Goal: Transaction & Acquisition: Purchase product/service

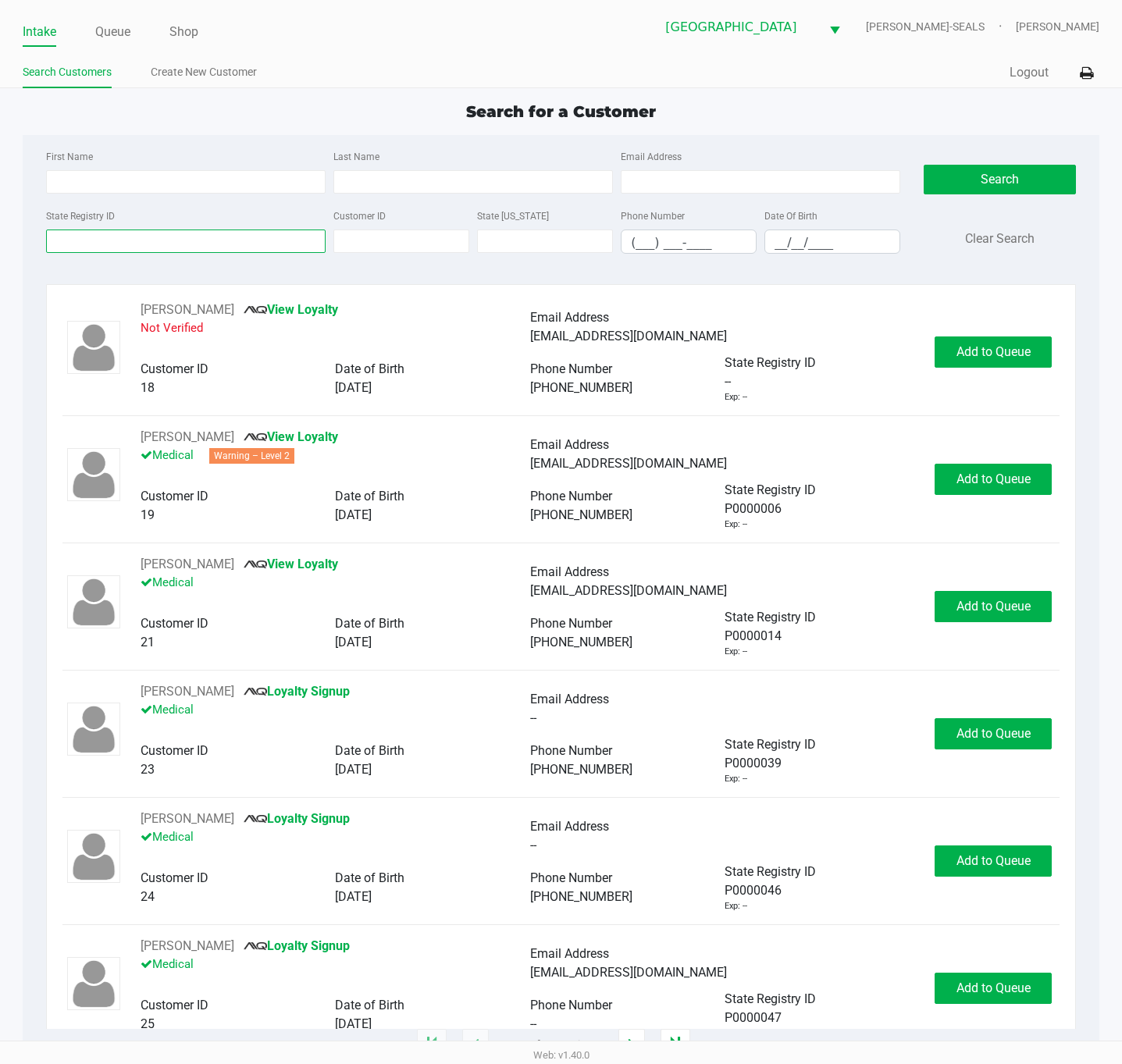
click at [293, 237] on input "State Registry ID" at bounding box center [185, 241] width 279 height 23
click at [287, 181] on input "First Name" at bounding box center [185, 182] width 279 height 23
type input "[PERSON_NAME]"
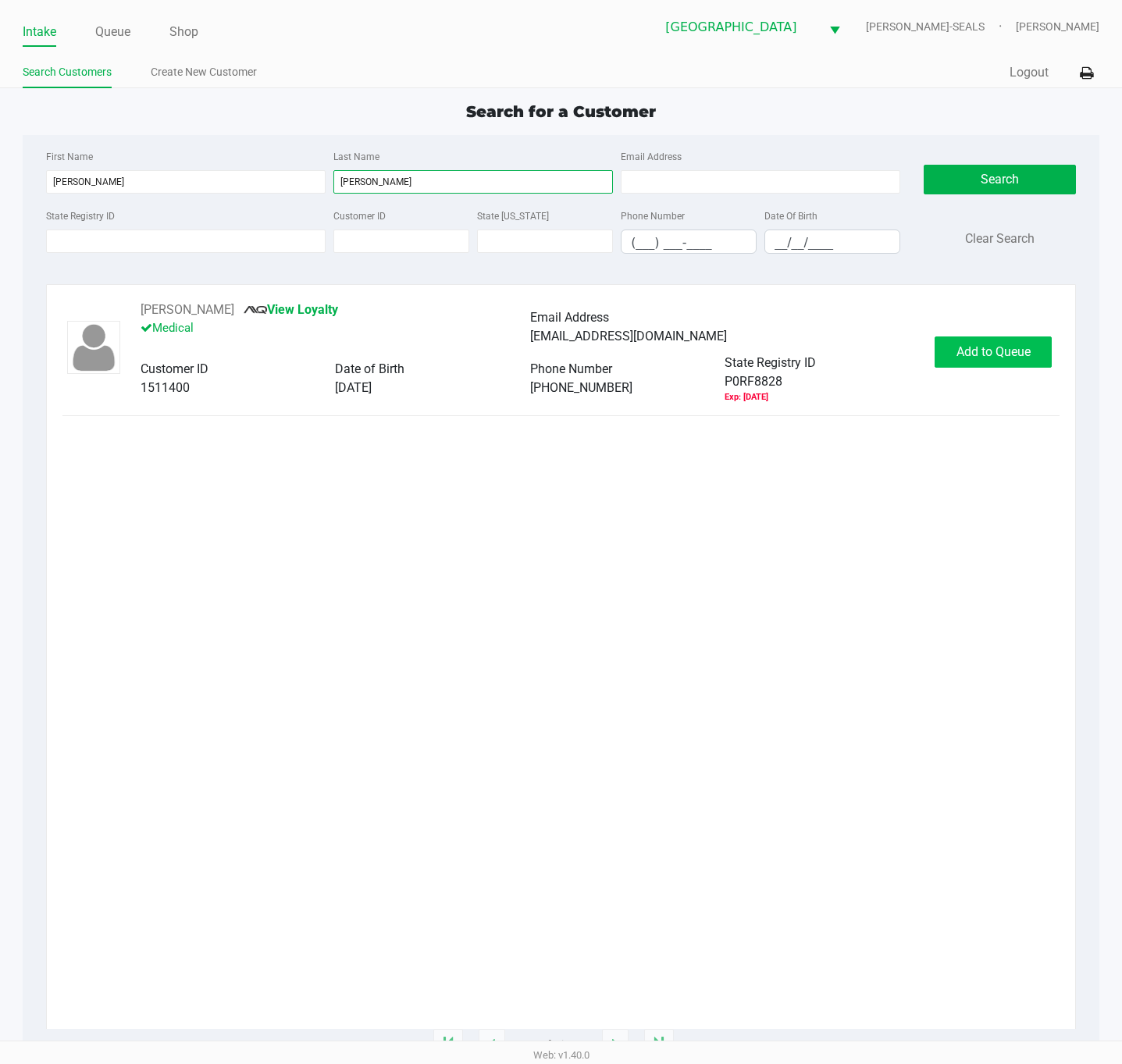
type input "[PERSON_NAME]"
click at [975, 344] on span "Add to Queue" at bounding box center [993, 351] width 74 height 15
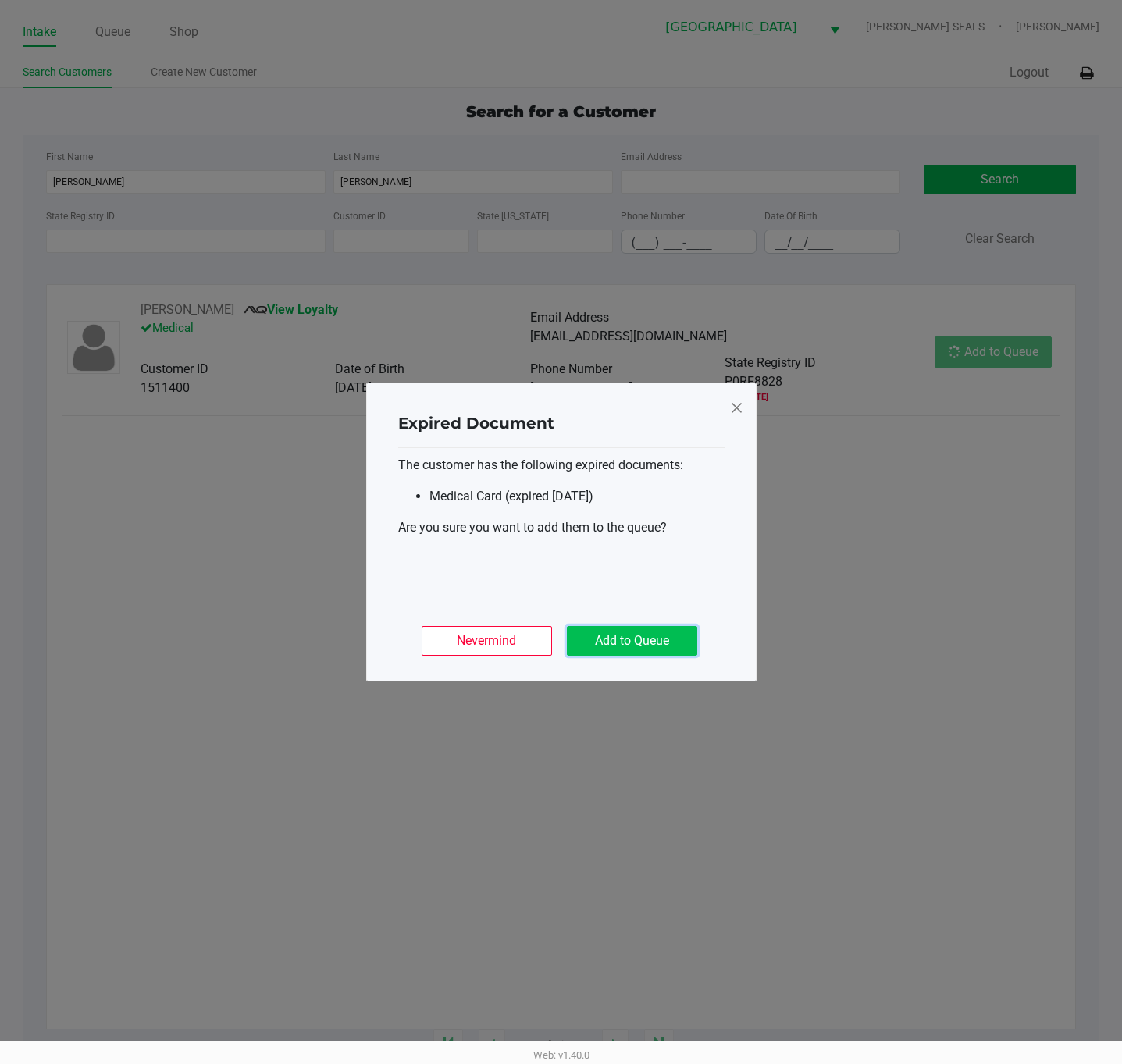
click at [663, 635] on button "Add to Queue" at bounding box center [632, 641] width 130 height 30
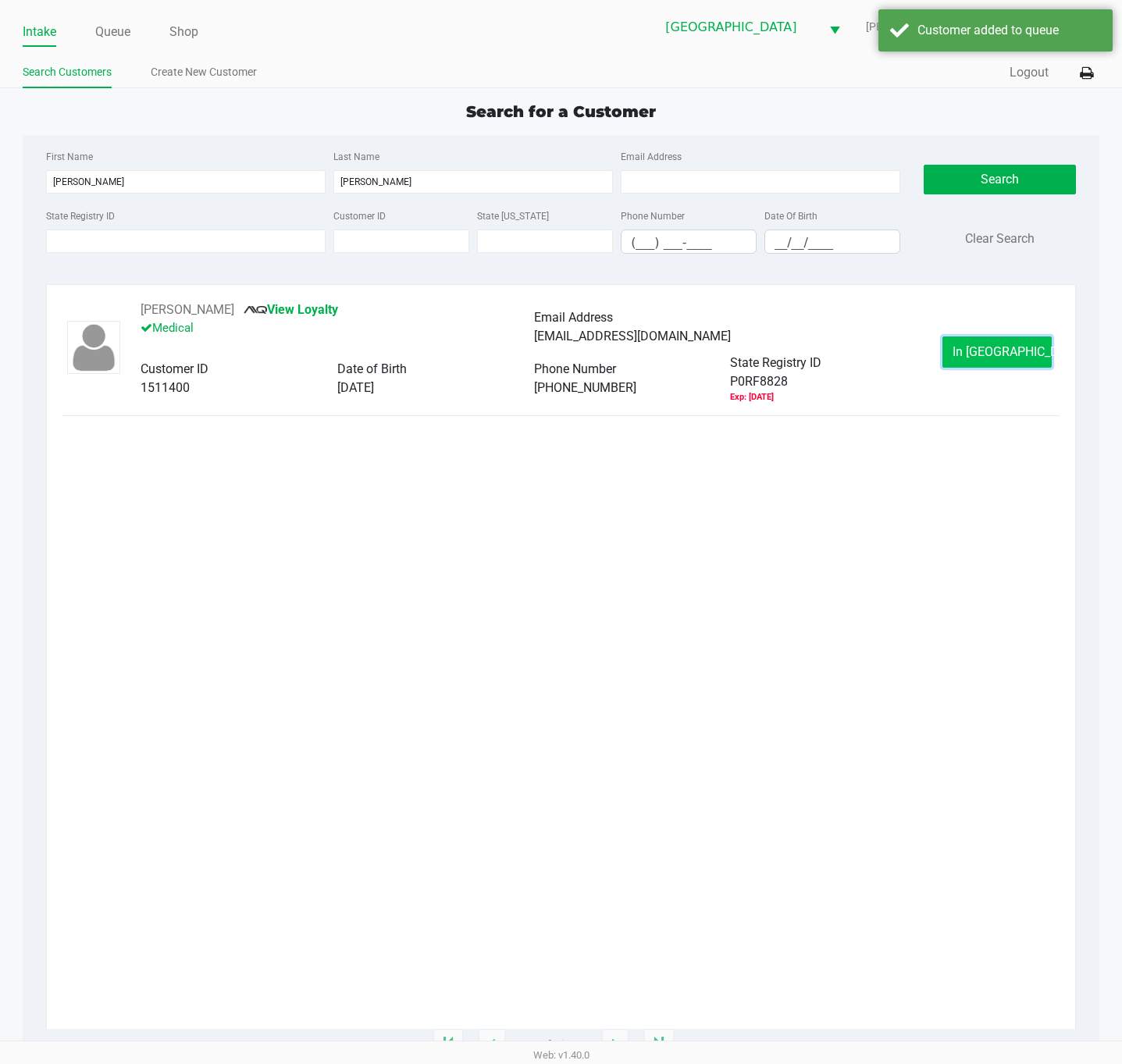
click at [981, 354] on span "In [GEOGRAPHIC_DATA]" at bounding box center [1018, 351] width 131 height 15
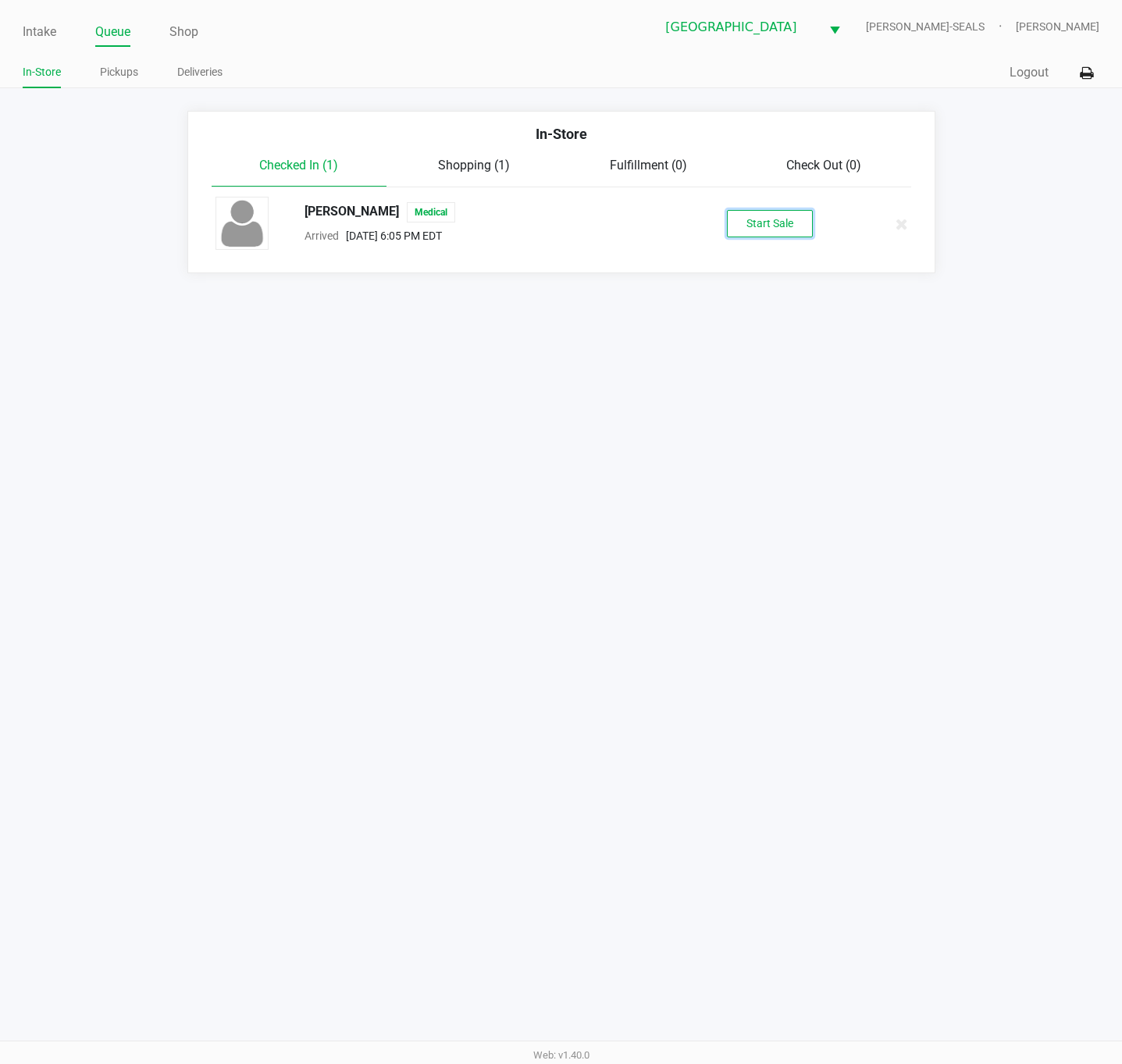
click at [752, 230] on button "Start Sale" at bounding box center [769, 224] width 86 height 28
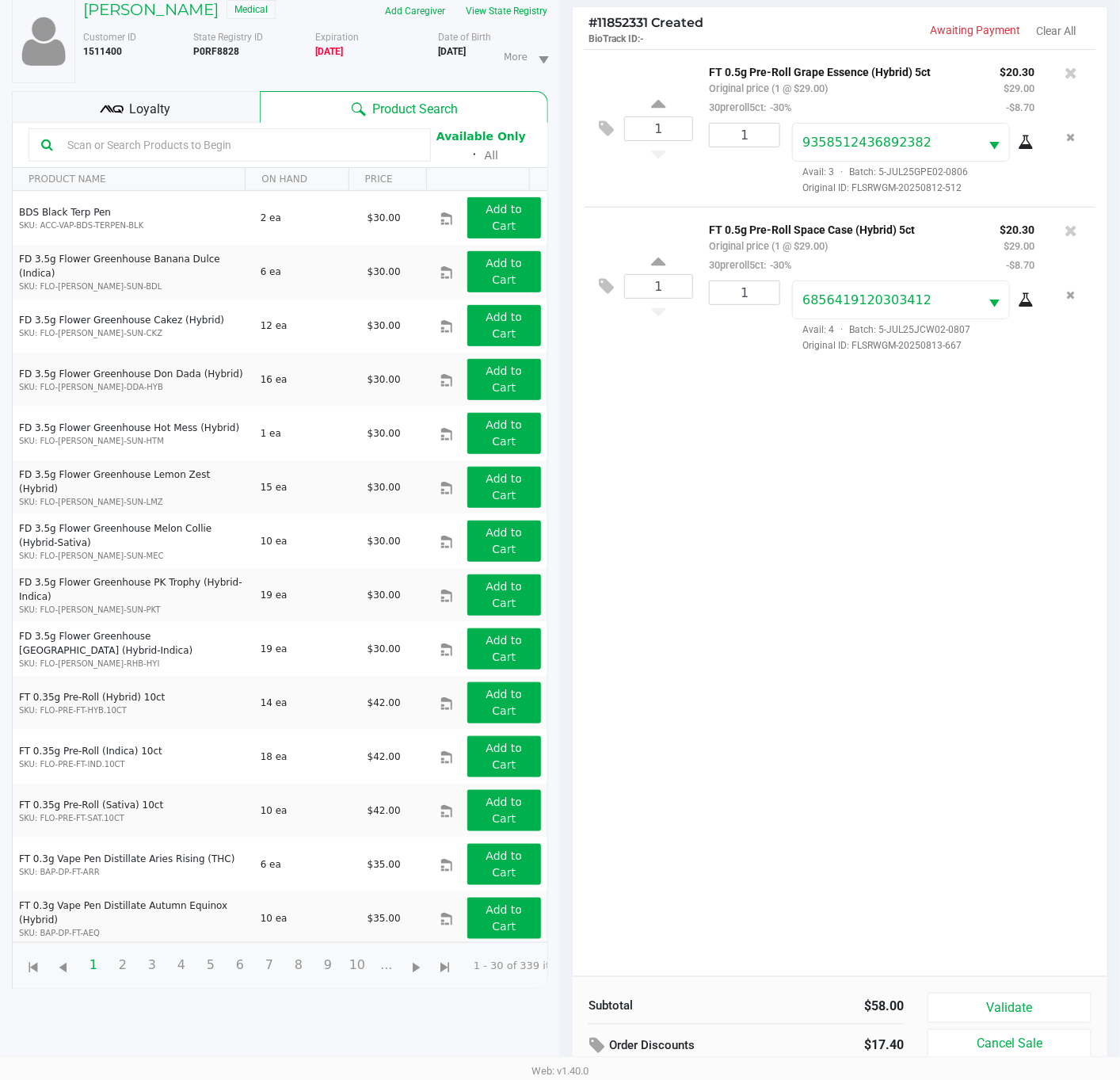
scroll to position [174, 0]
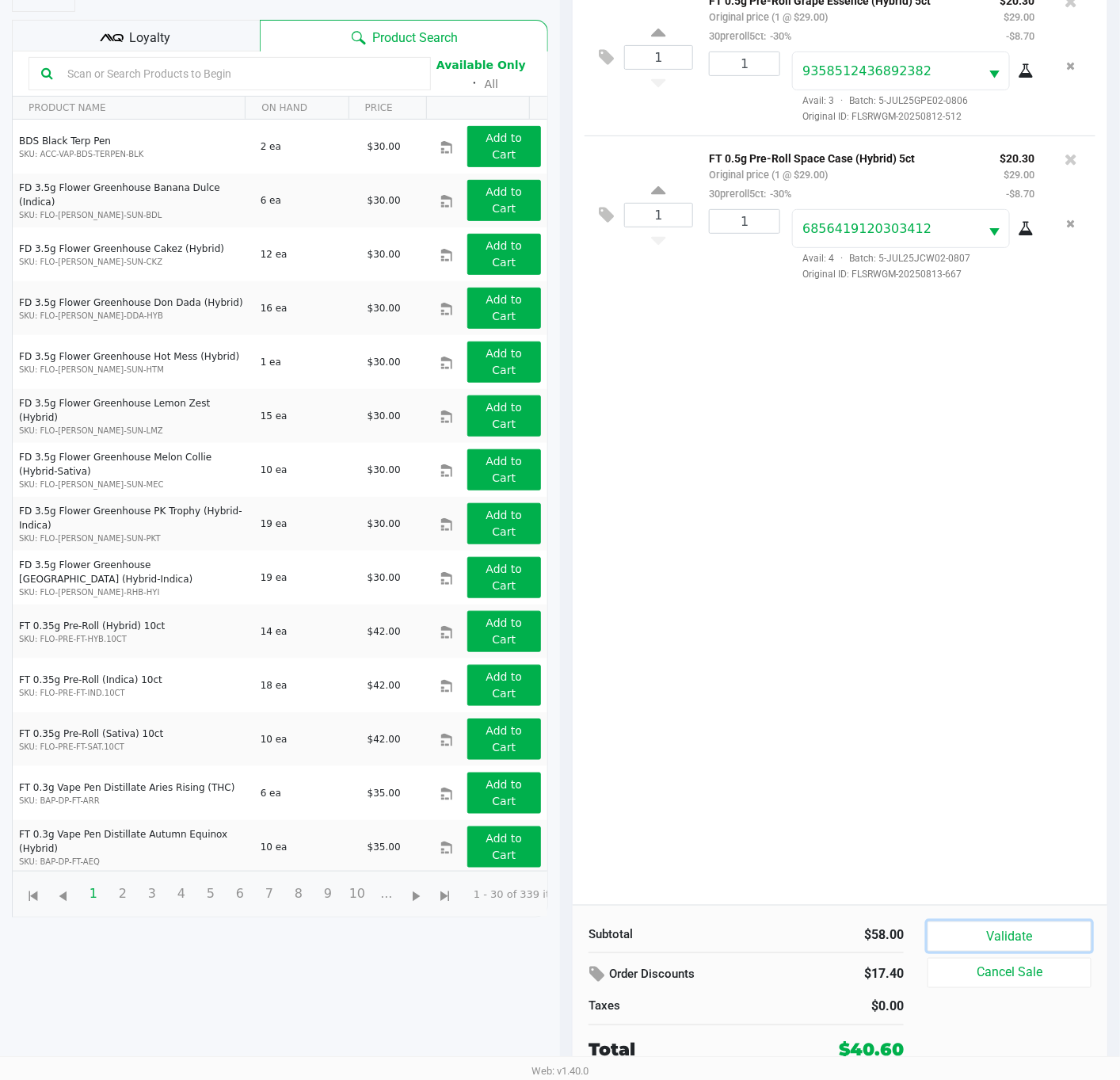
drag, startPoint x: 982, startPoint y: 944, endPoint x: 996, endPoint y: 947, distance: 14.3
click at [982, 946] on button "Validate" at bounding box center [1010, 937] width 164 height 30
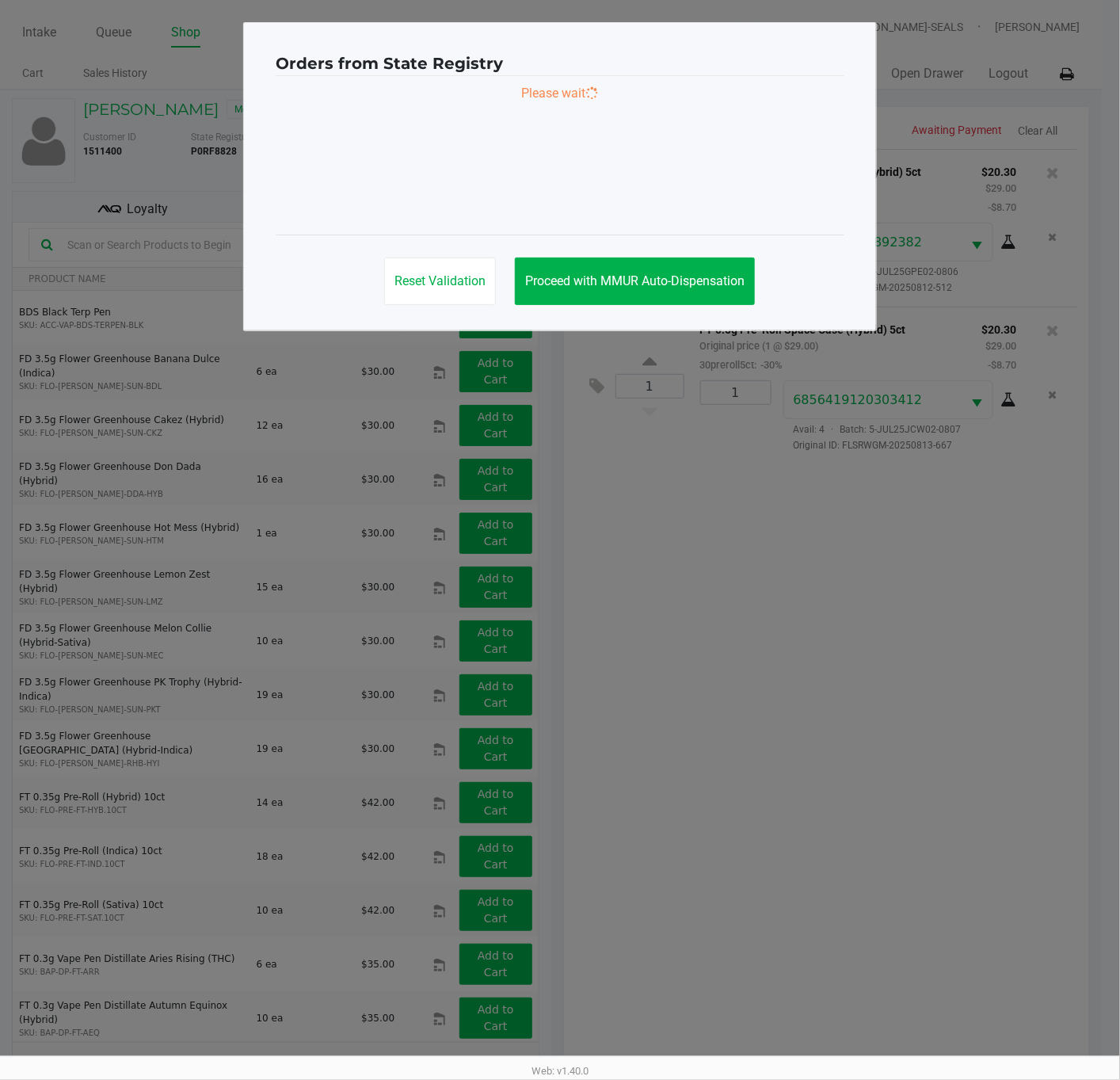
scroll to position [0, 0]
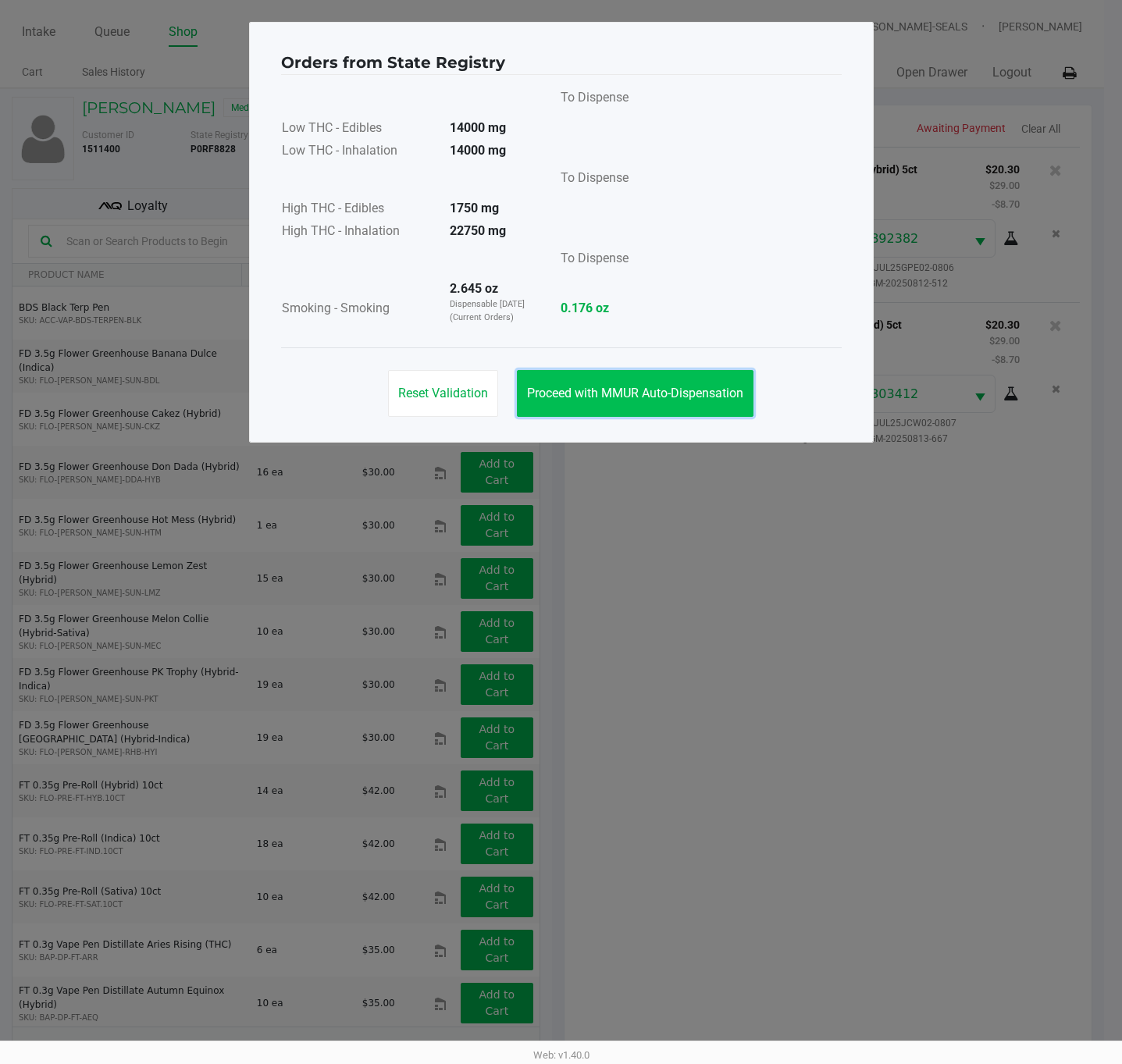
click at [646, 390] on span "Proceed with MMUR Auto-Dispensation" at bounding box center [635, 393] width 217 height 15
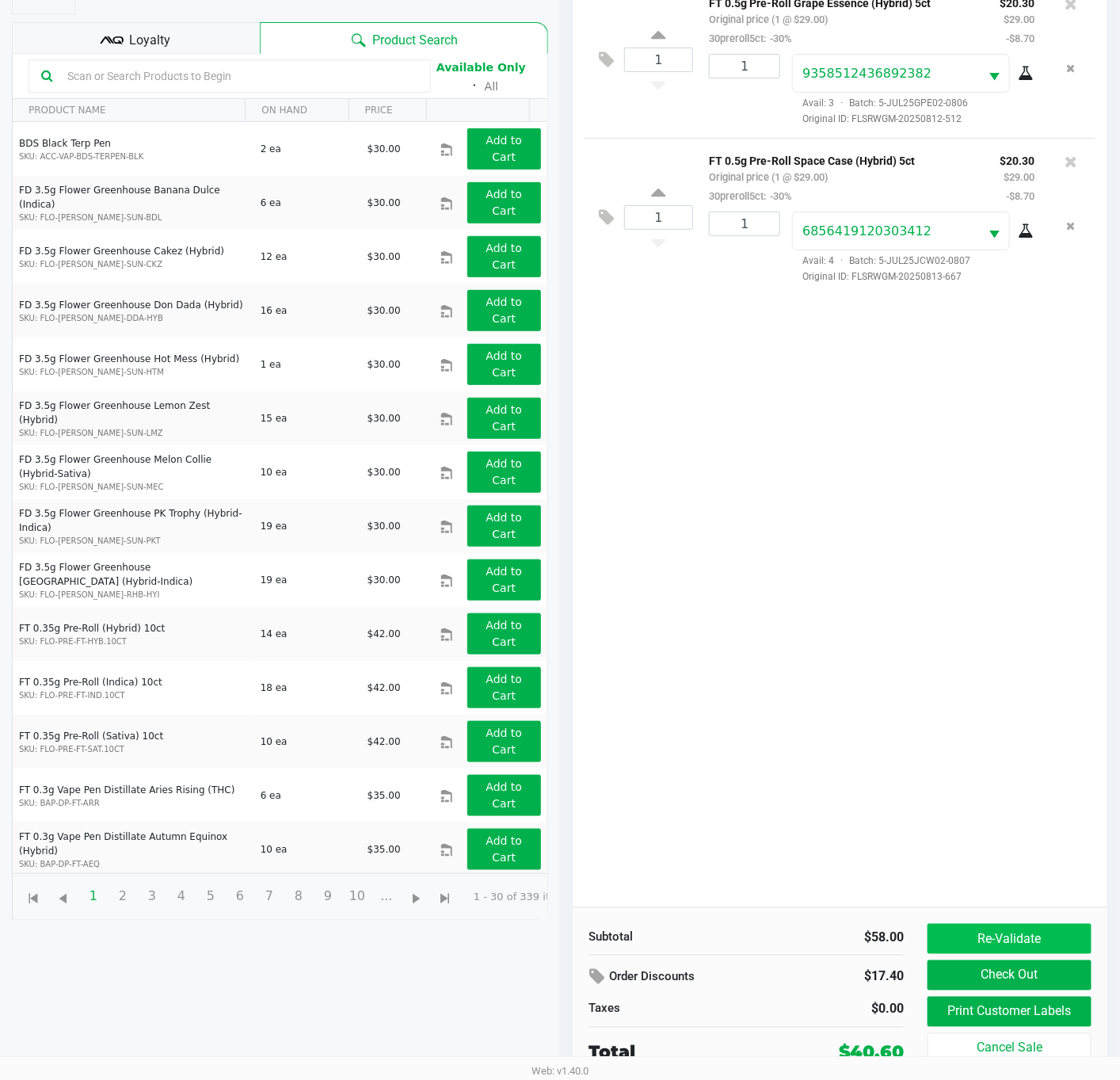
scroll to position [174, 0]
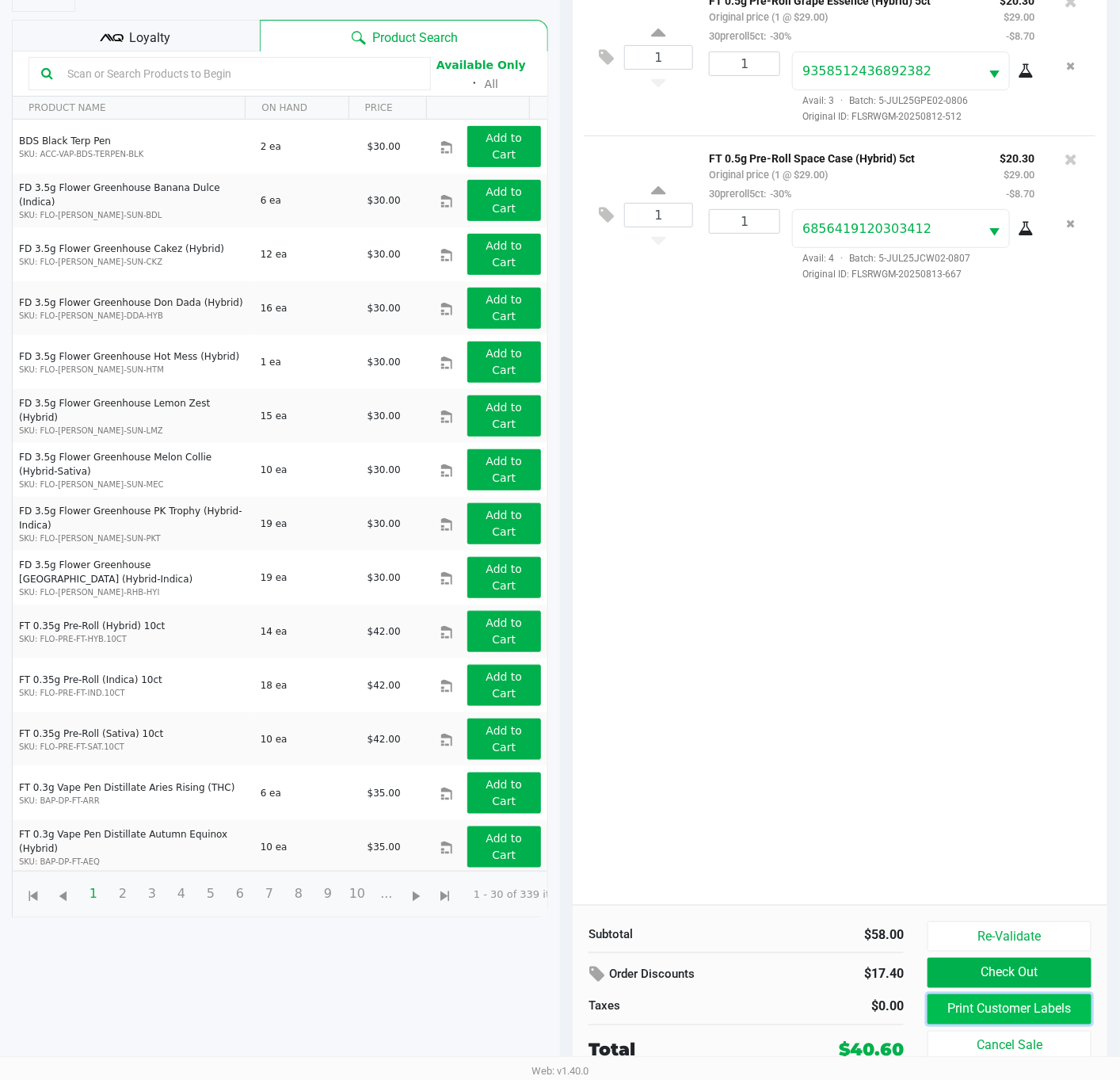
click at [990, 1008] on button "Print Customer Labels" at bounding box center [1010, 1010] width 164 height 30
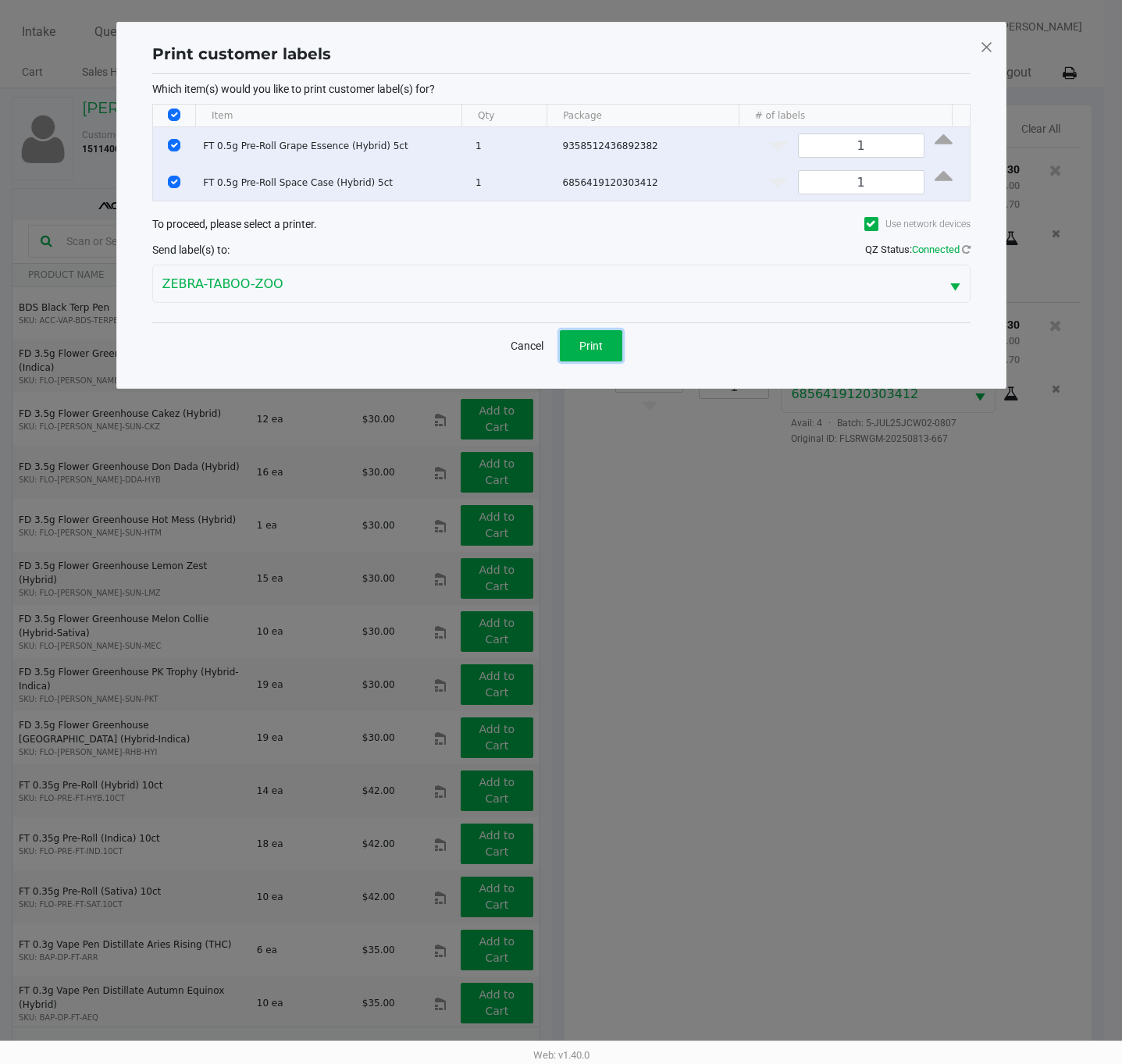
click at [603, 361] on button "Print" at bounding box center [591, 346] width 63 height 31
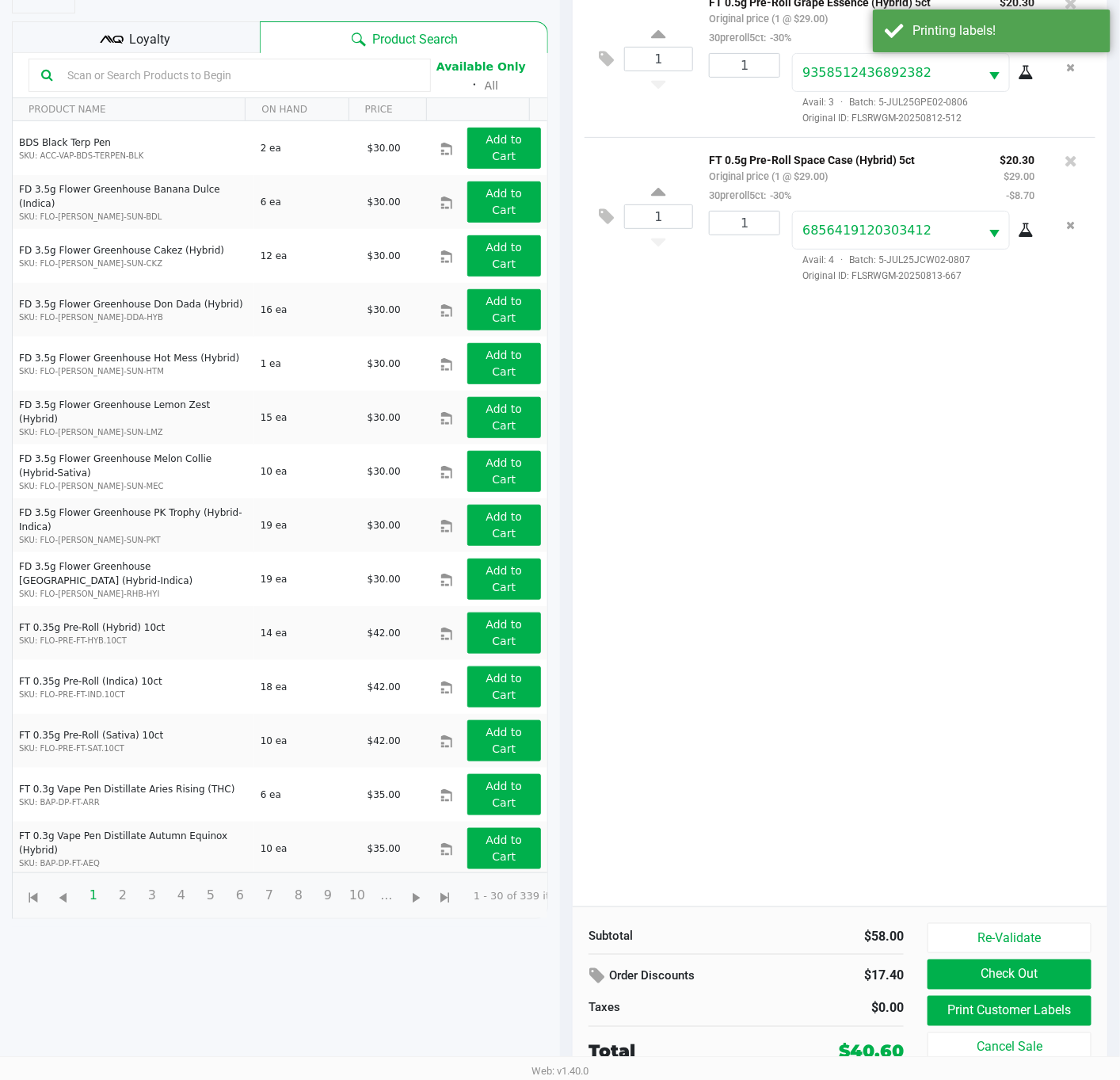
scroll to position [174, 0]
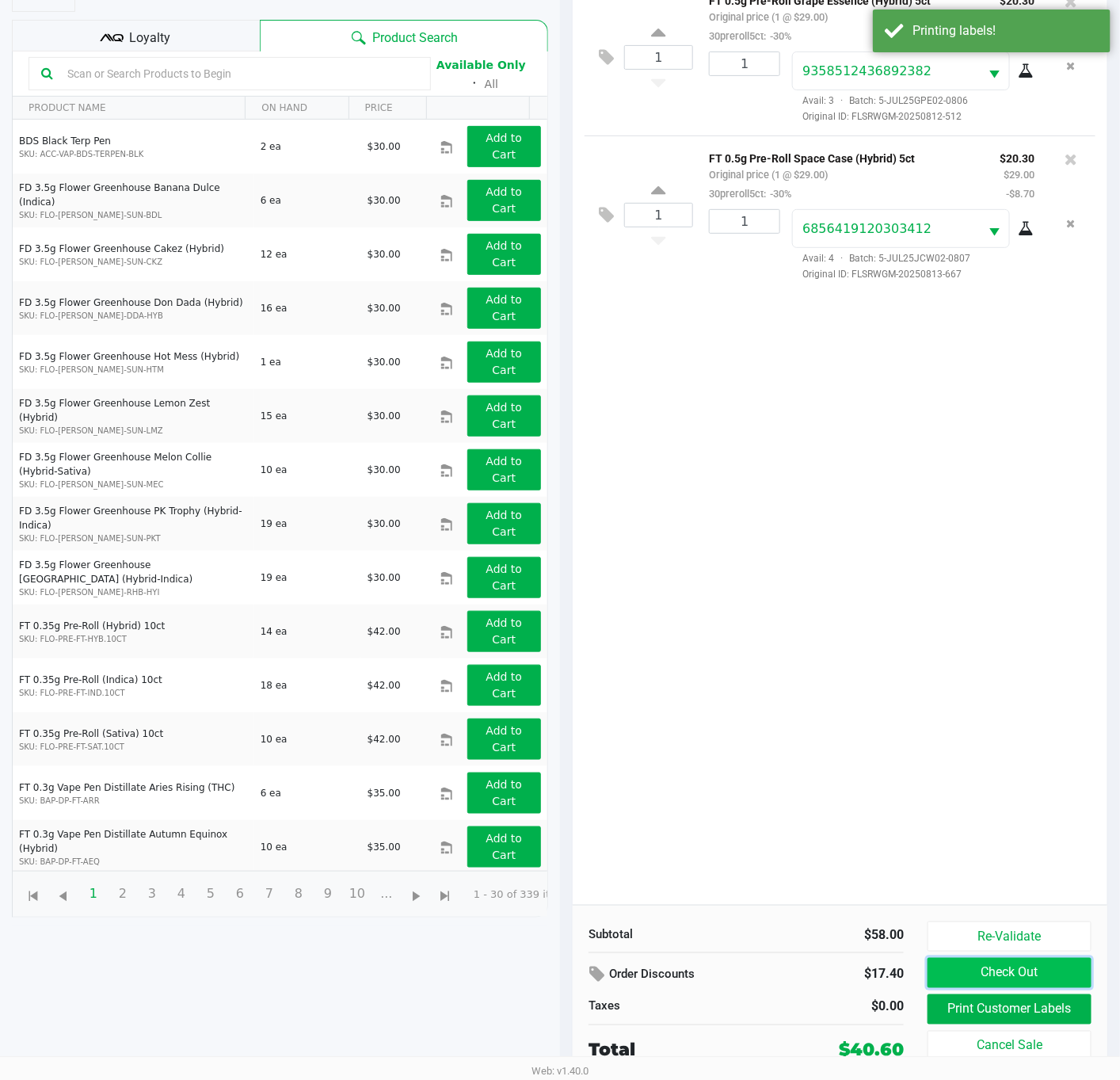
click at [966, 980] on button "Check Out" at bounding box center [1010, 973] width 164 height 30
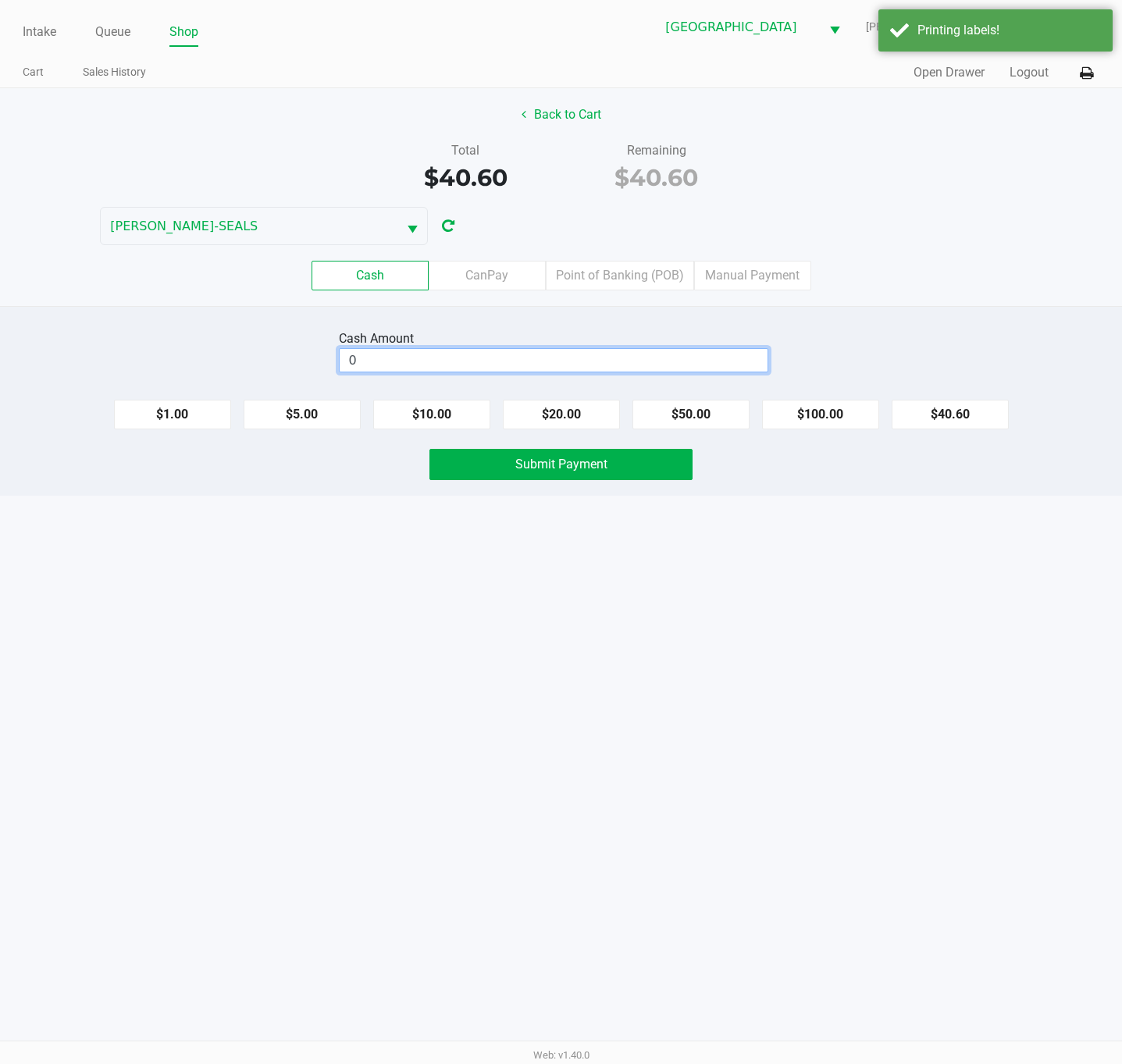
click at [620, 360] on input "0" at bounding box center [553, 361] width 428 height 23
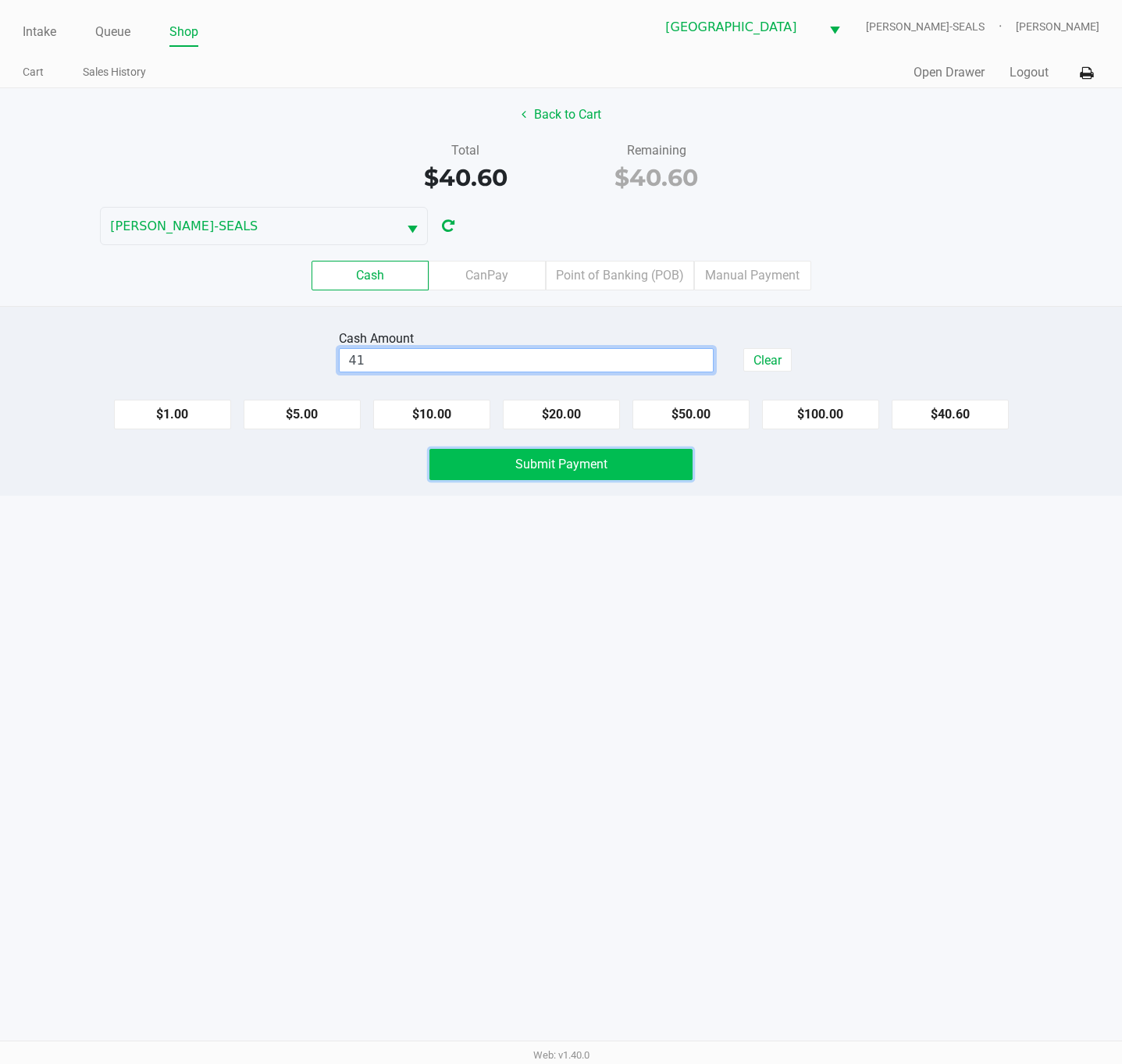
type input "$41.00"
click at [643, 471] on button "Submit Payment" at bounding box center [561, 465] width 263 height 31
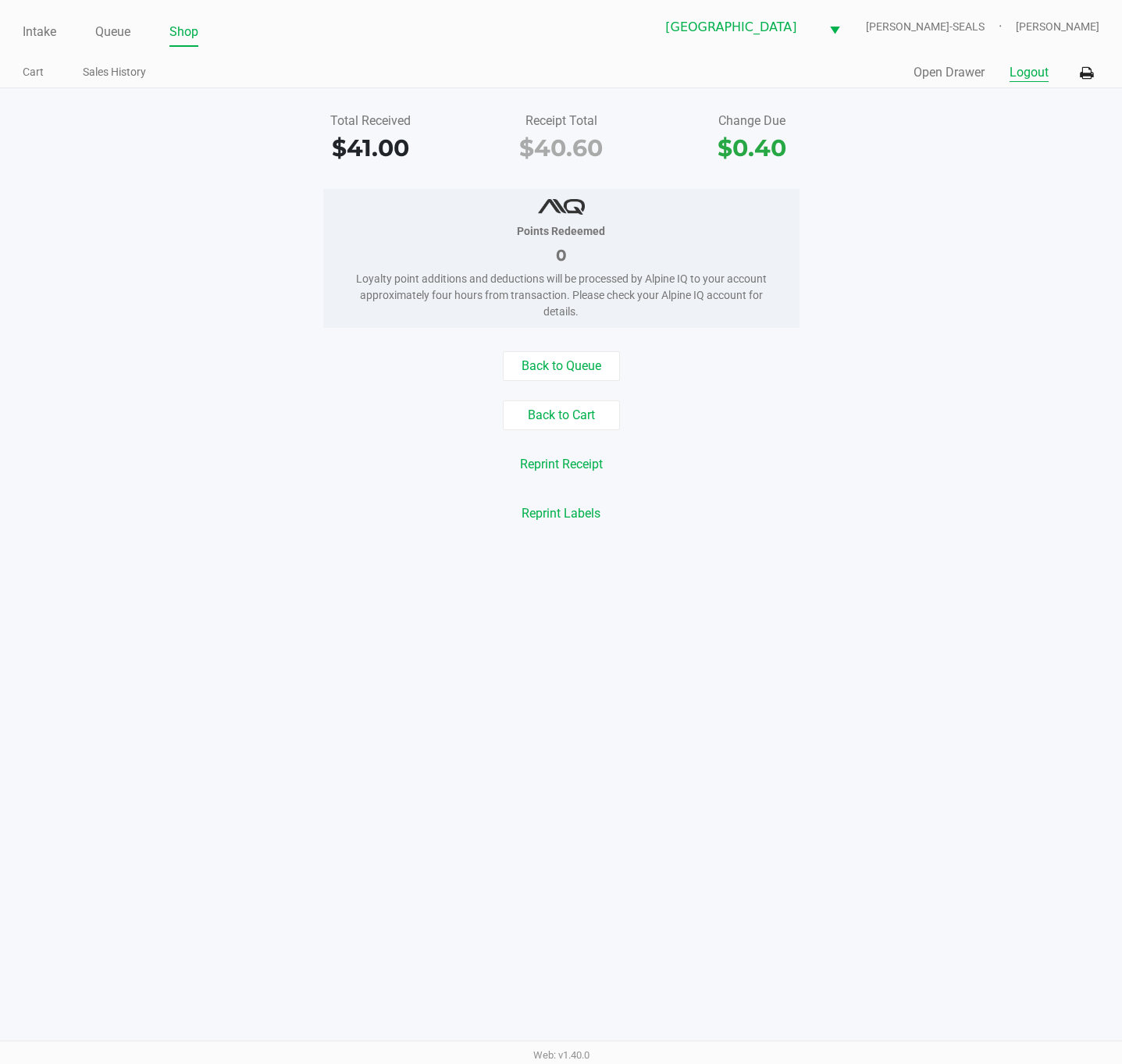
click at [1022, 74] on button "Logout" at bounding box center [1029, 73] width 39 height 18
